Goal: Task Accomplishment & Management: Manage account settings

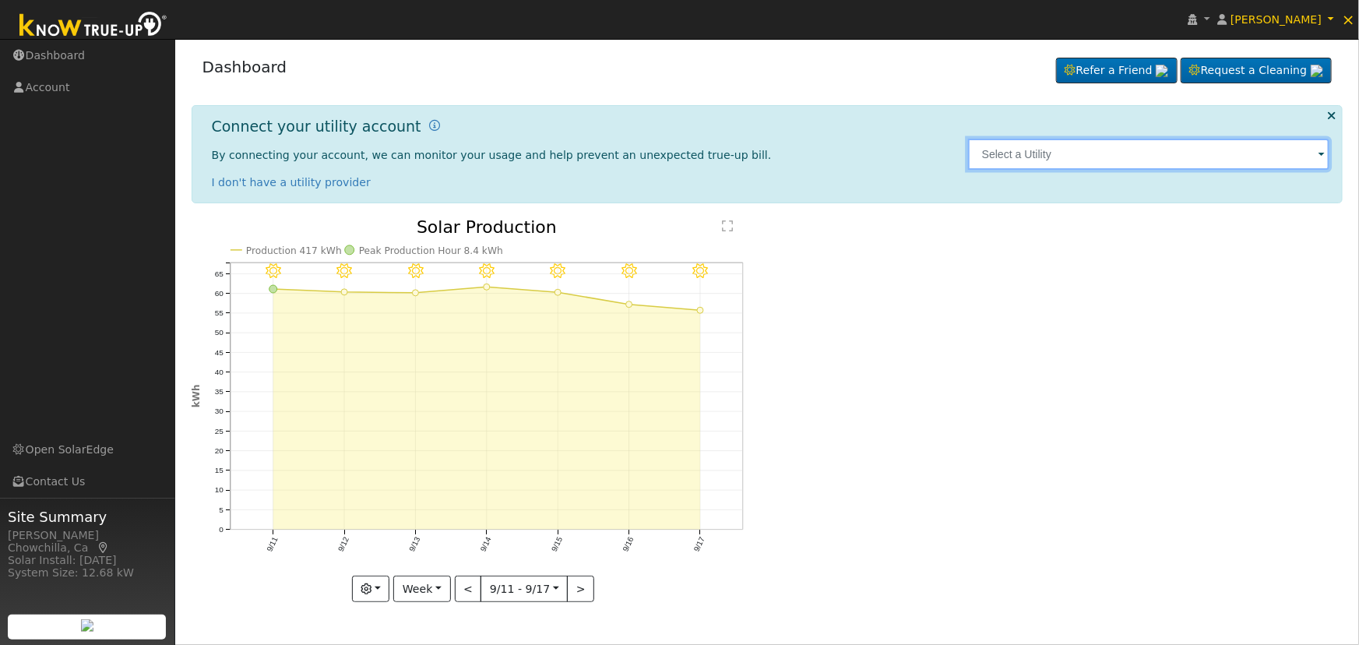
click at [1145, 160] on input "text" at bounding box center [1149, 154] width 362 height 31
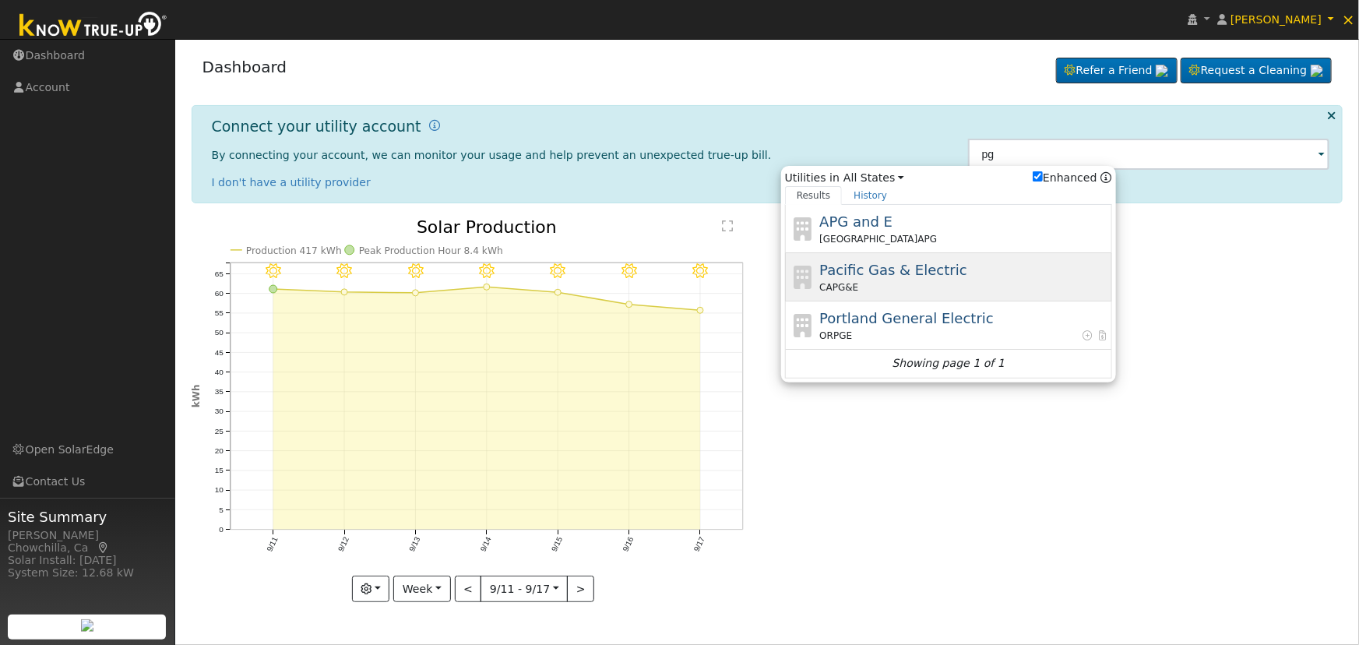
click at [1007, 288] on div "CA PG&E" at bounding box center [963, 287] width 289 height 14
type input "PG&E"
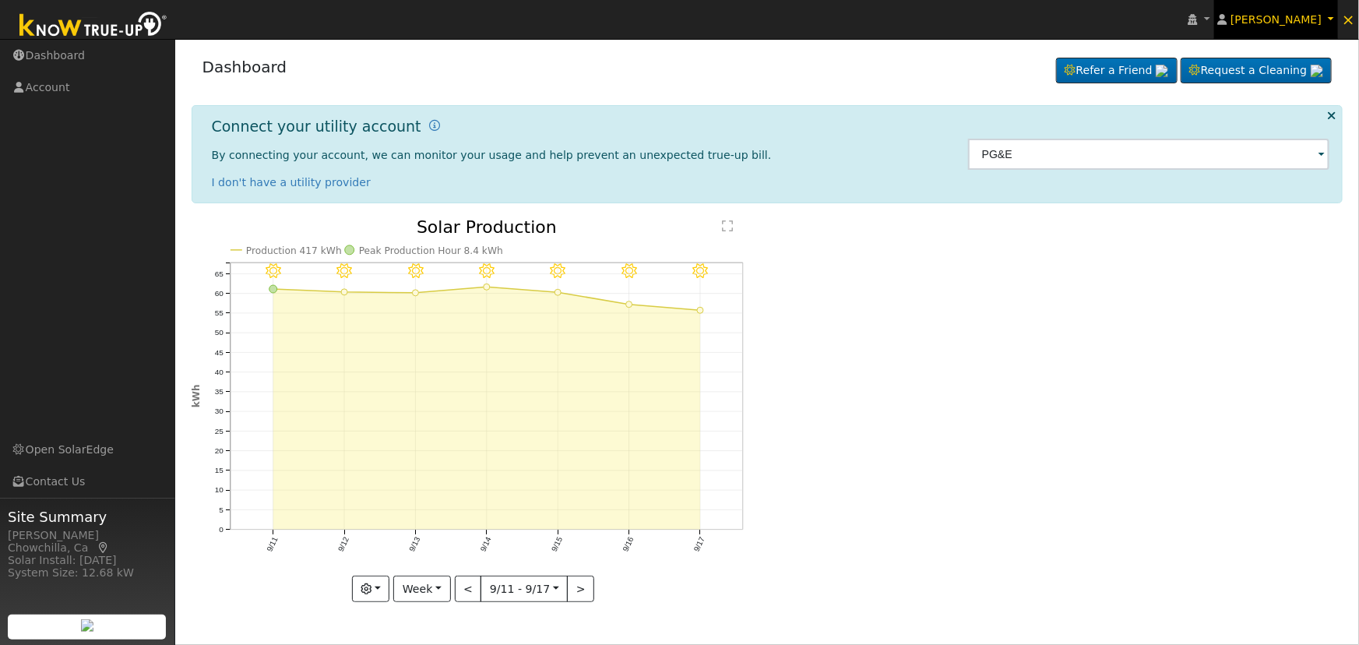
click at [1335, 23] on link "[PERSON_NAME]" at bounding box center [1276, 19] width 125 height 39
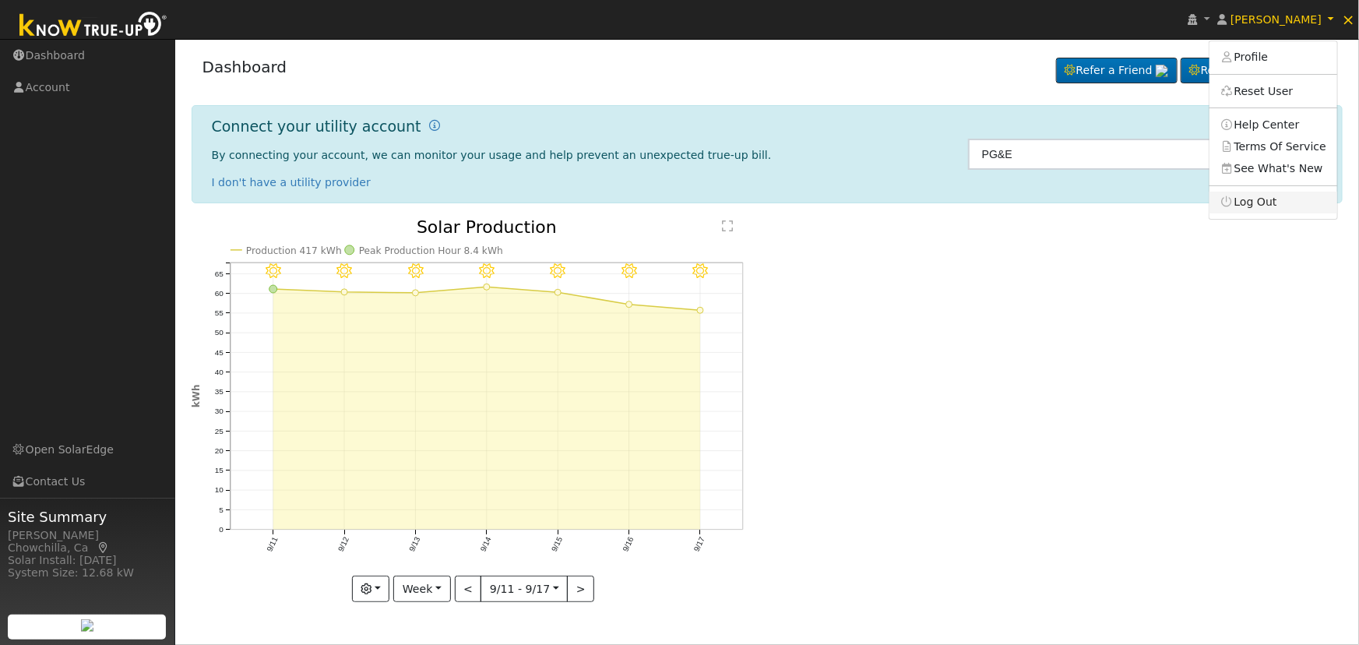
click at [1287, 203] on link "Log Out" at bounding box center [1274, 203] width 128 height 22
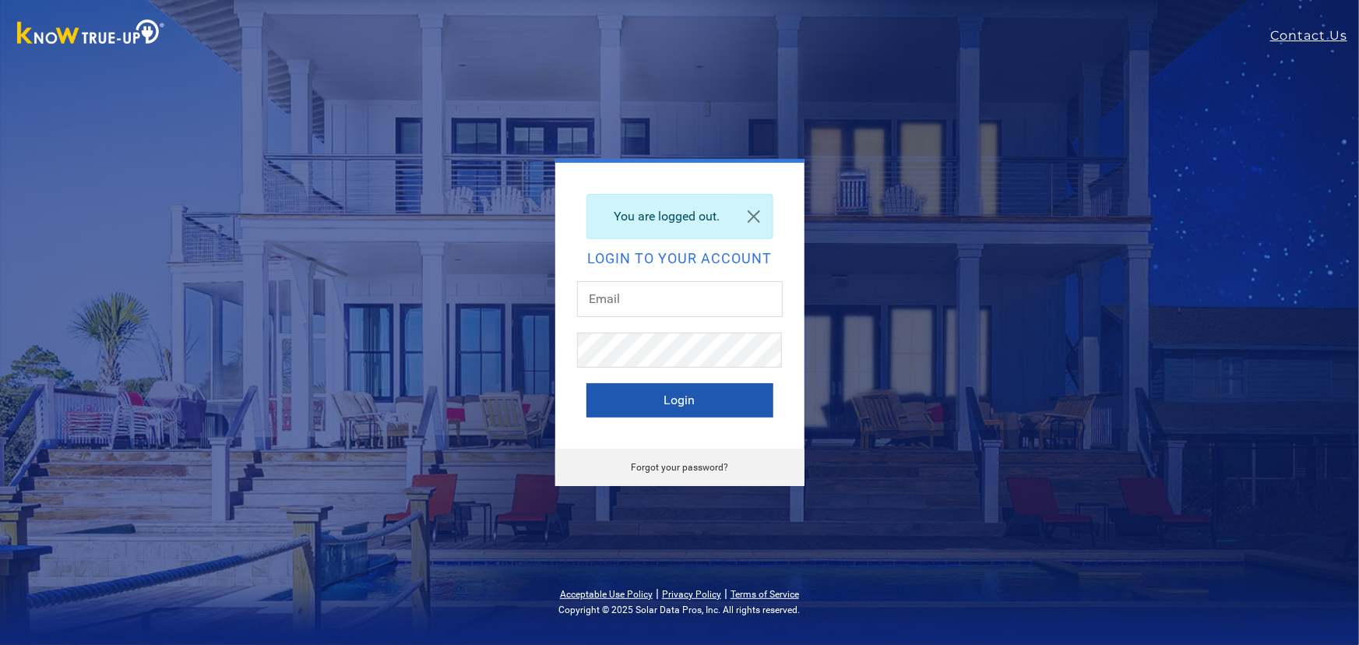
type input "[EMAIL_ADDRESS][DOMAIN_NAME]"
drag, startPoint x: 743, startPoint y: 385, endPoint x: 731, endPoint y: 398, distance: 18.2
click at [742, 384] on button "Login" at bounding box center [679, 400] width 187 height 34
